Goal: Information Seeking & Learning: Learn about a topic

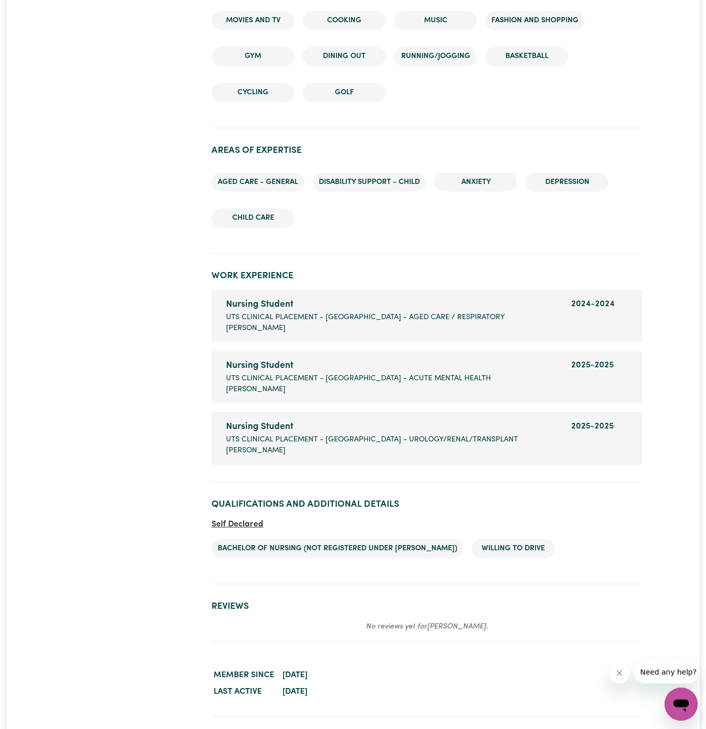
scroll to position [1351, 0]
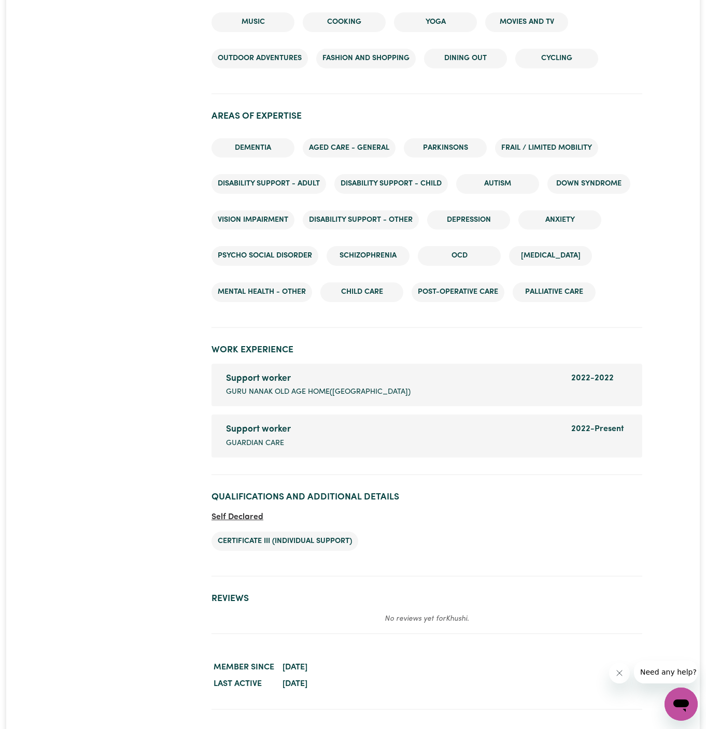
scroll to position [1206, 0]
